Goal: Transaction & Acquisition: Purchase product/service

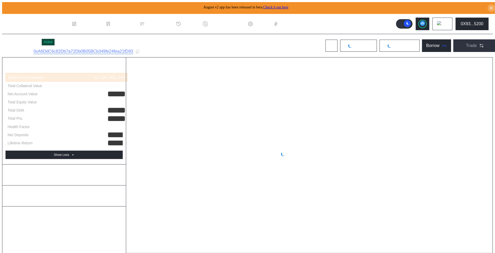
select select "*"
click at [429, 24] on button at bounding box center [422, 24] width 14 height 13
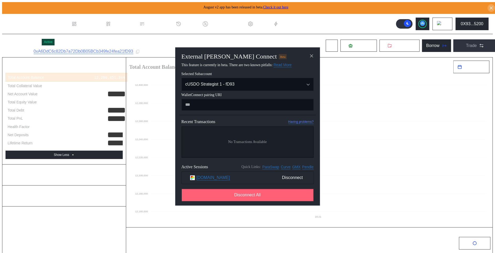
click at [291, 192] on button "Disconnect All" at bounding box center [247, 195] width 132 height 13
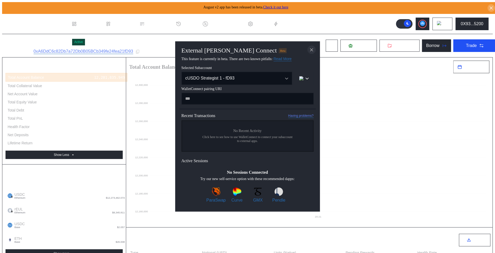
click at [312, 50] on icon "close modal" at bounding box center [311, 50] width 5 height 6
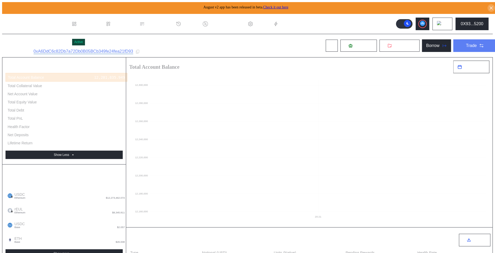
click at [469, 46] on div "Trade" at bounding box center [471, 45] width 11 height 5
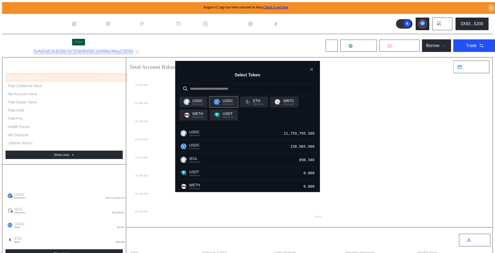
click at [219, 107] on div "USDC Ethereum" at bounding box center [223, 101] width 28 height 11
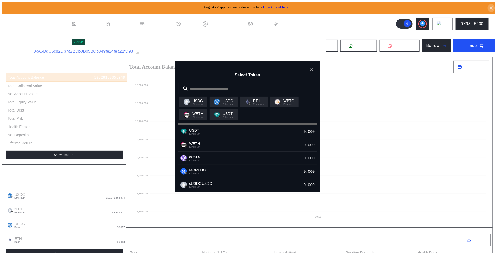
scroll to position [42, 0]
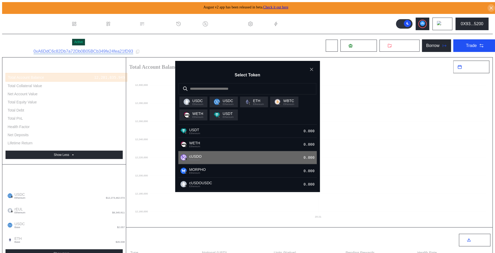
click at [236, 161] on div "cUSDO Ethereum 0.000" at bounding box center [247, 157] width 138 height 13
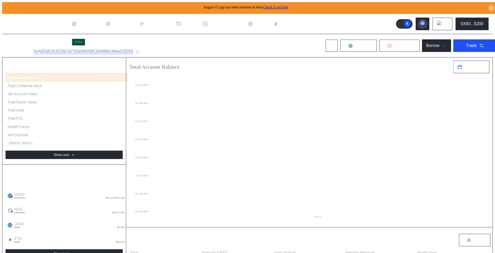
drag, startPoint x: 345, startPoint y: 88, endPoint x: 299, endPoint y: 87, distance: 46.7
type input "*"
